Goal: Task Accomplishment & Management: Use online tool/utility

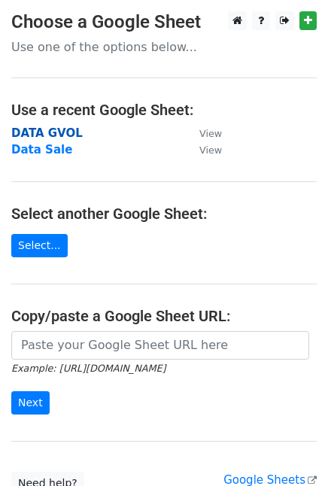
click at [67, 138] on strong "DATA GVOL" at bounding box center [47, 133] width 72 height 14
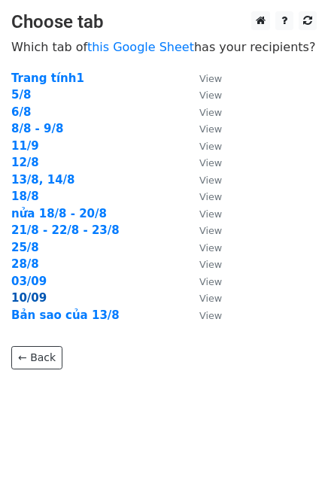
click at [32, 294] on strong "10/09" at bounding box center [28, 298] width 35 height 14
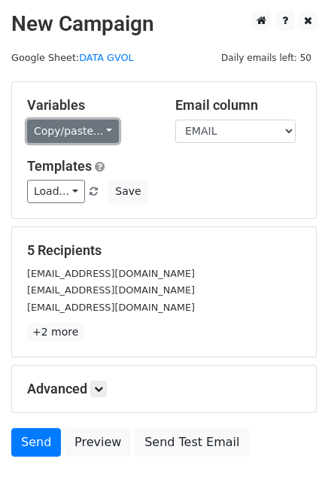
click at [90, 126] on link "Copy/paste..." at bounding box center [73, 131] width 92 height 23
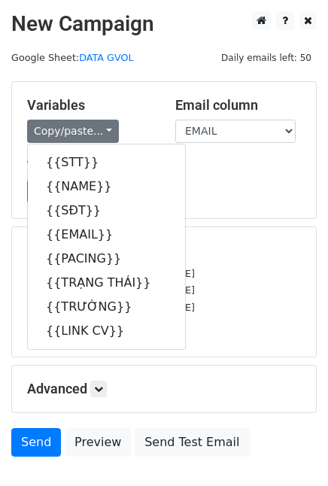
click at [128, 114] on div "Variables Copy/paste... {{STT}} {{NAME}} {{SĐT}} {{EMAIL}} {{PACING}} {{TRẠNG T…" at bounding box center [90, 120] width 148 height 46
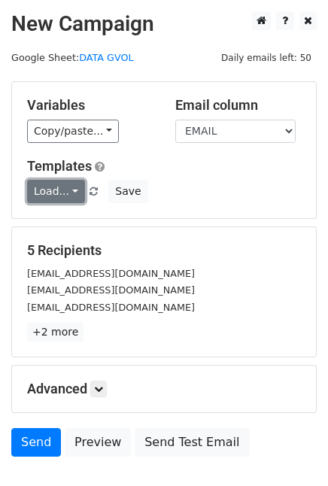
click at [60, 189] on link "Load..." at bounding box center [56, 191] width 58 height 23
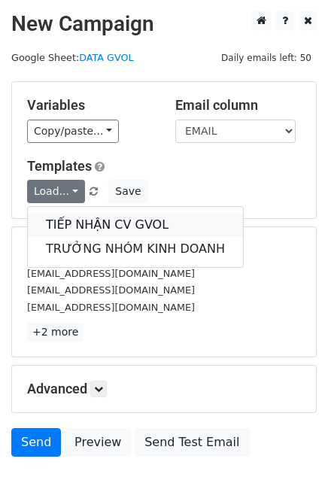
click at [92, 223] on link "TIẾP NHẬN CV GVOL" at bounding box center [135, 225] width 215 height 24
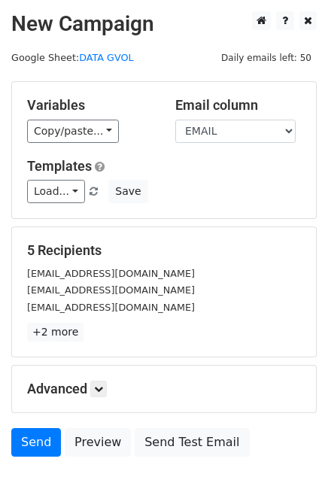
scroll to position [96, 0]
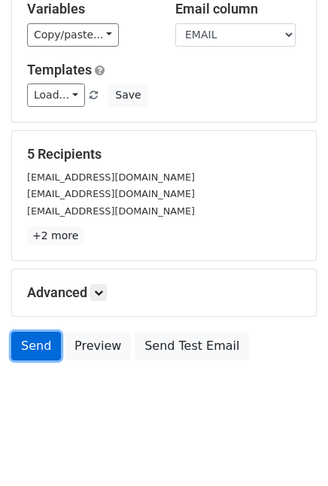
click at [39, 352] on link "Send" at bounding box center [36, 346] width 50 height 29
